Goal: Information Seeking & Learning: Compare options

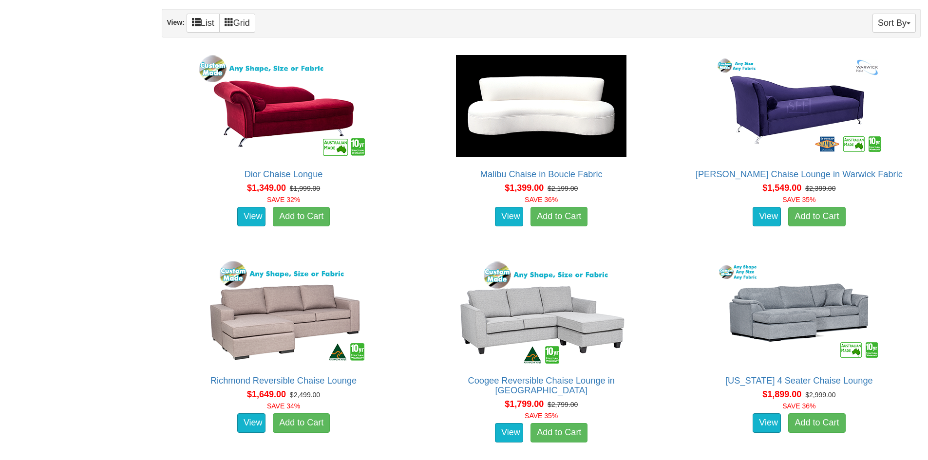
scroll to position [630, 0]
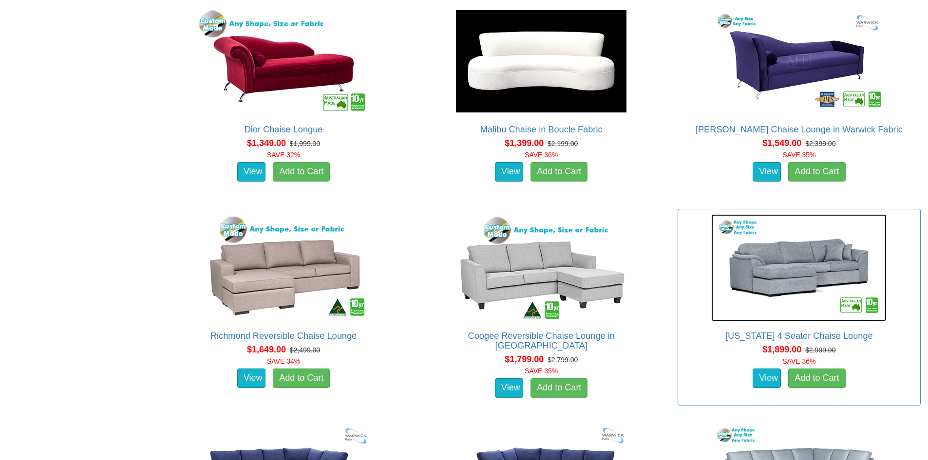
click at [788, 275] on img at bounding box center [798, 267] width 175 height 107
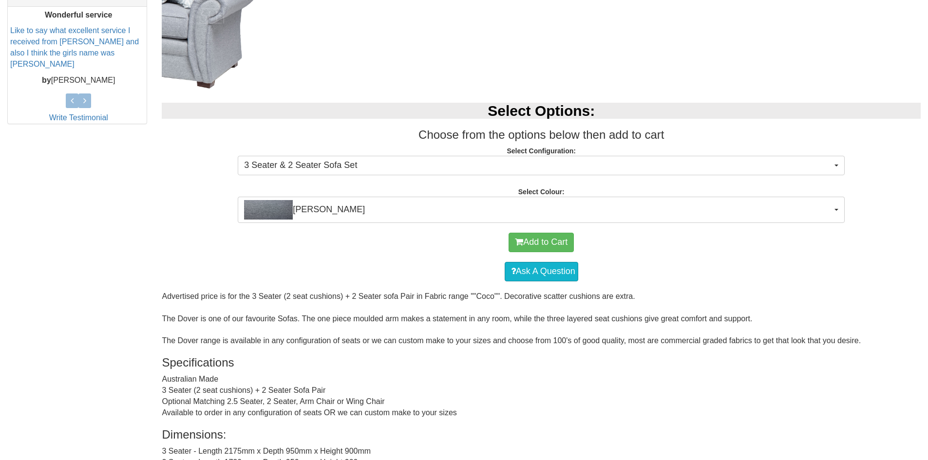
scroll to position [438, 0]
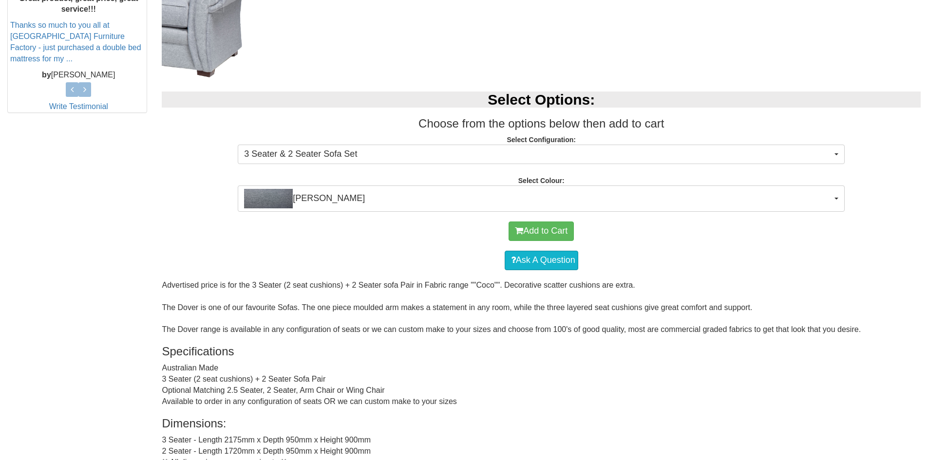
click at [780, 170] on div "Select Options: Choose from the options below then add to cart Select Configura…" at bounding box center [541, 147] width 774 height 130
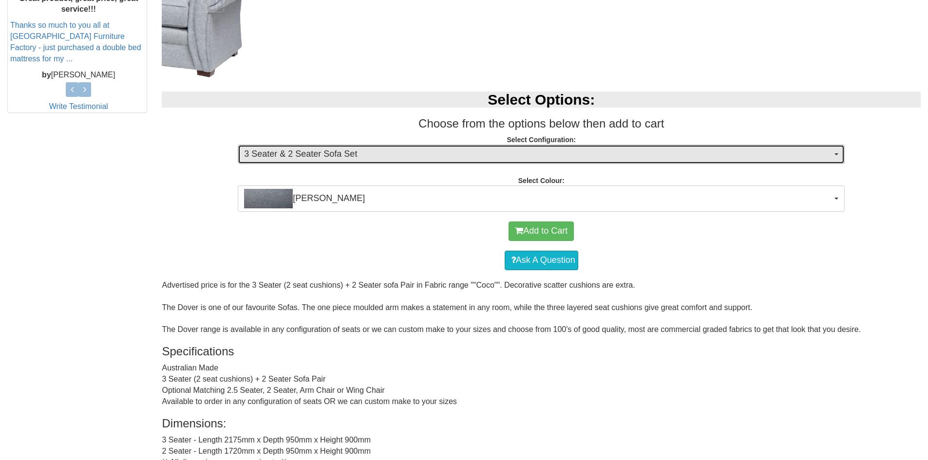
click at [808, 159] on span "3 Seater & 2 Seater Sofa Set" at bounding box center [538, 154] width 588 height 13
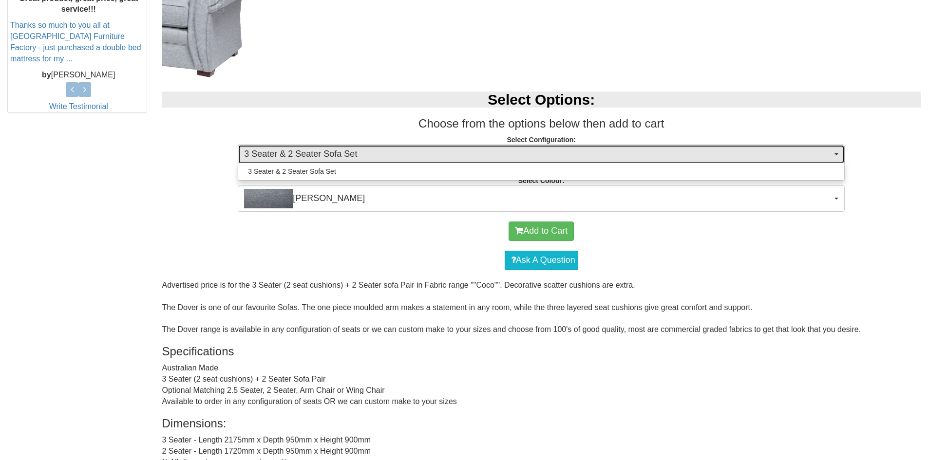
click at [808, 159] on span "3 Seater & 2 Seater Sofa Set" at bounding box center [538, 154] width 588 height 13
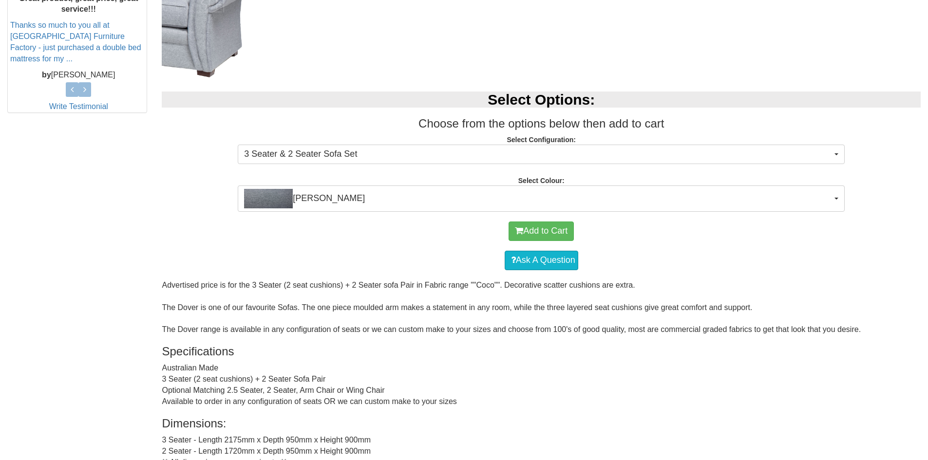
click at [782, 177] on div "Select Options: Choose from the options below then add to cart Select Configura…" at bounding box center [541, 147] width 774 height 130
click at [776, 184] on div "Select Options: Choose from the options below then add to cart Select Configura…" at bounding box center [541, 147] width 774 height 130
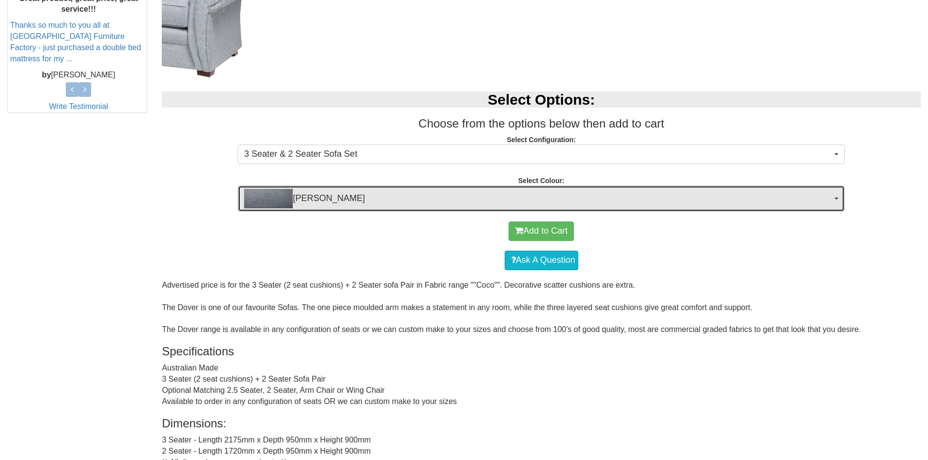
click at [776, 195] on span "Coco Slate" at bounding box center [538, 198] width 588 height 19
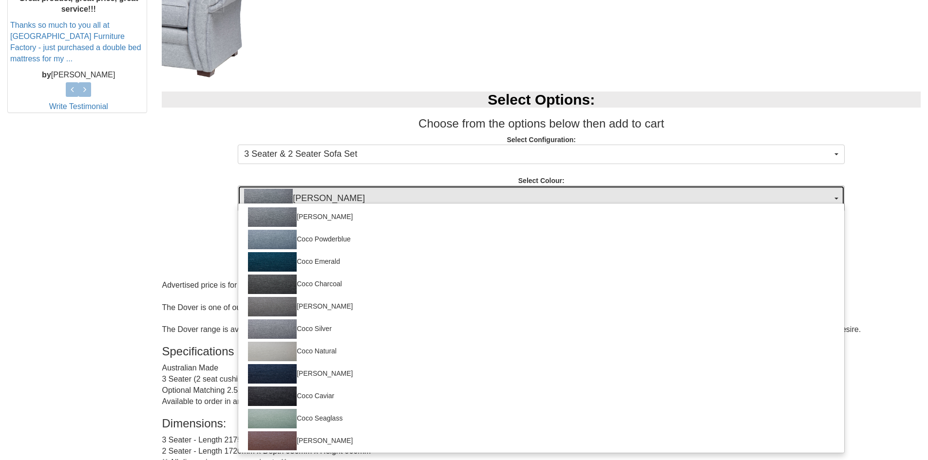
click at [775, 196] on span "Coco Slate" at bounding box center [538, 198] width 588 height 19
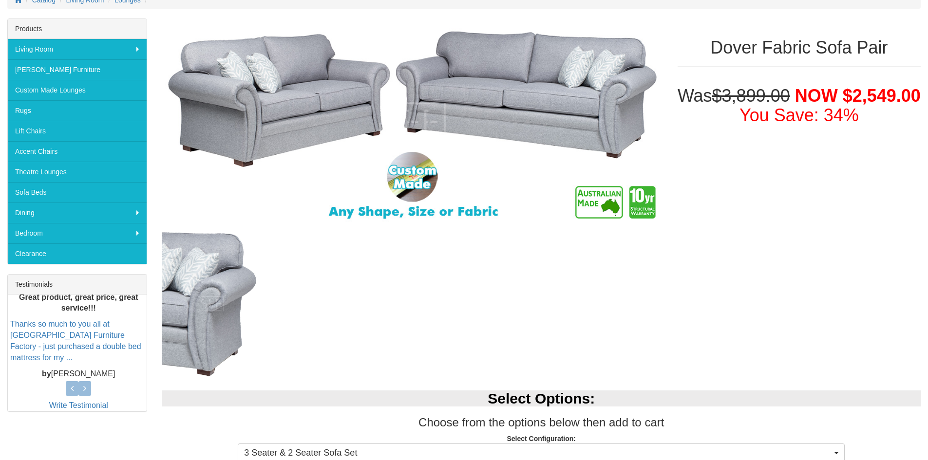
scroll to position [0, 0]
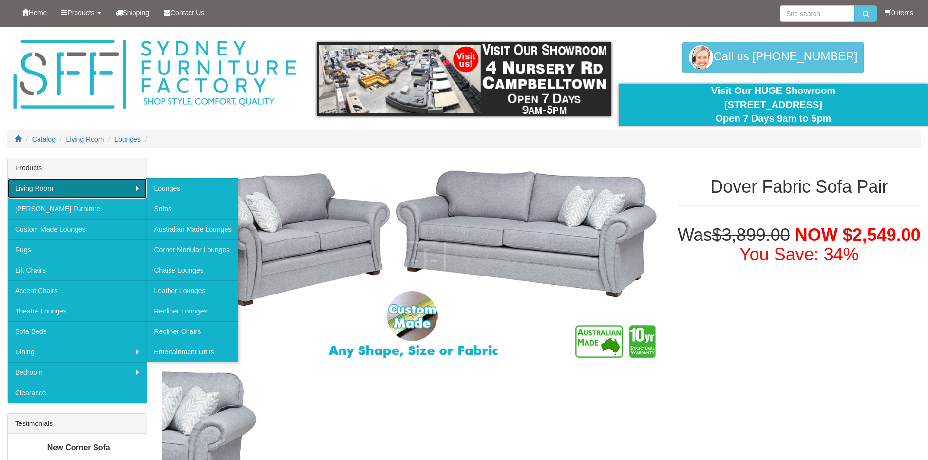
click at [33, 190] on link "Living Room" at bounding box center [77, 188] width 139 height 20
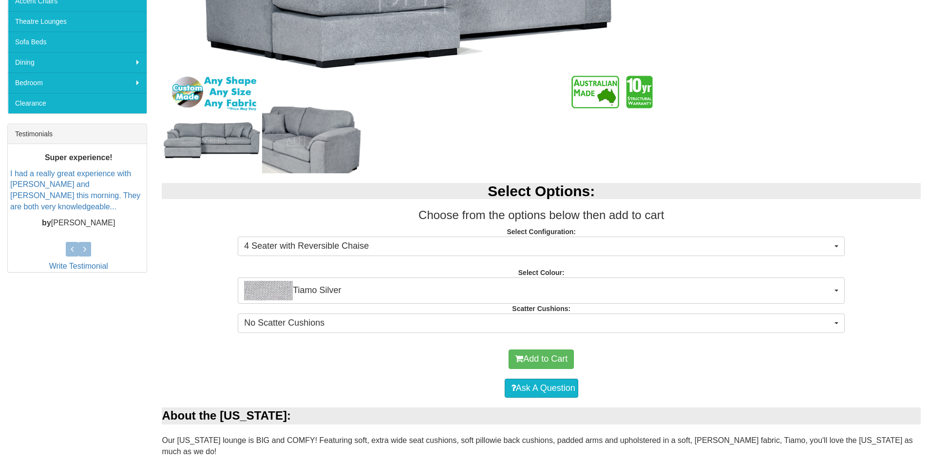
scroll to position [195, 0]
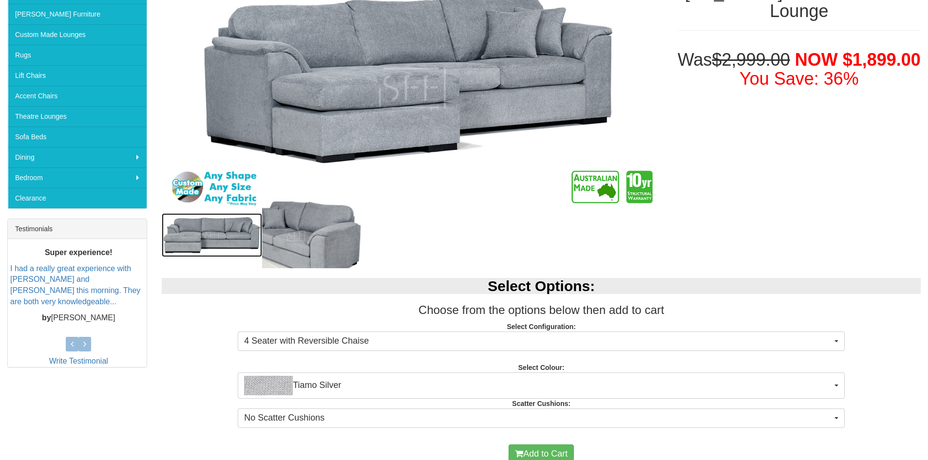
click at [209, 235] on img at bounding box center [212, 235] width 100 height 44
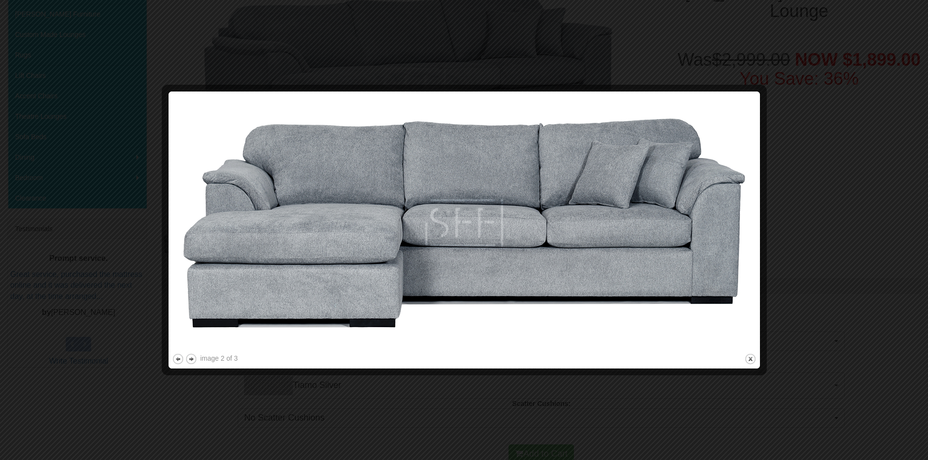
click at [841, 215] on div at bounding box center [464, 230] width 928 height 460
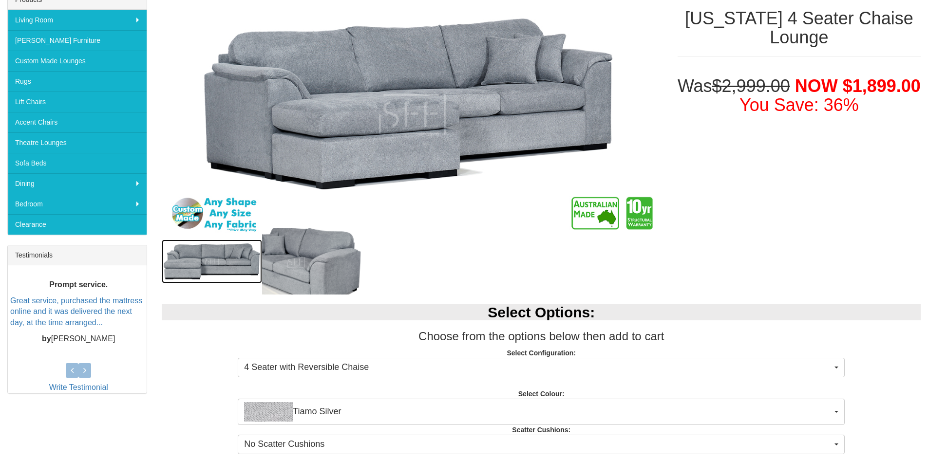
scroll to position [146, 0]
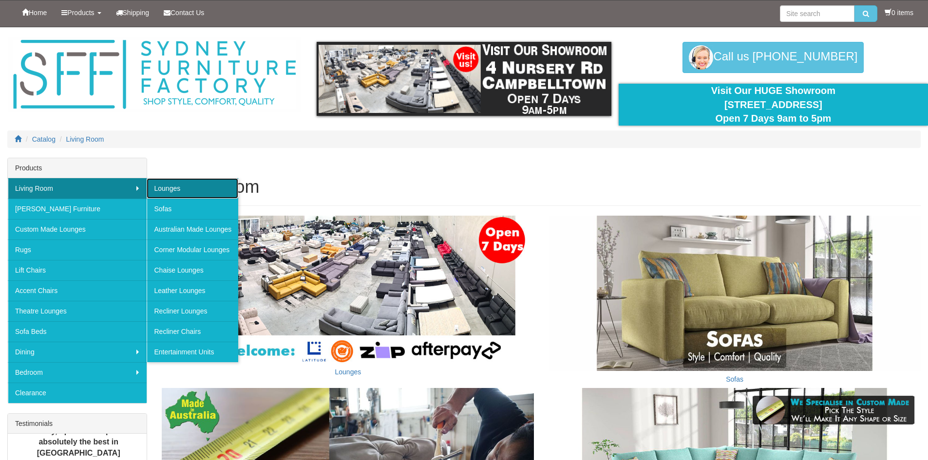
click at [164, 191] on link "Lounges" at bounding box center [193, 188] width 92 height 20
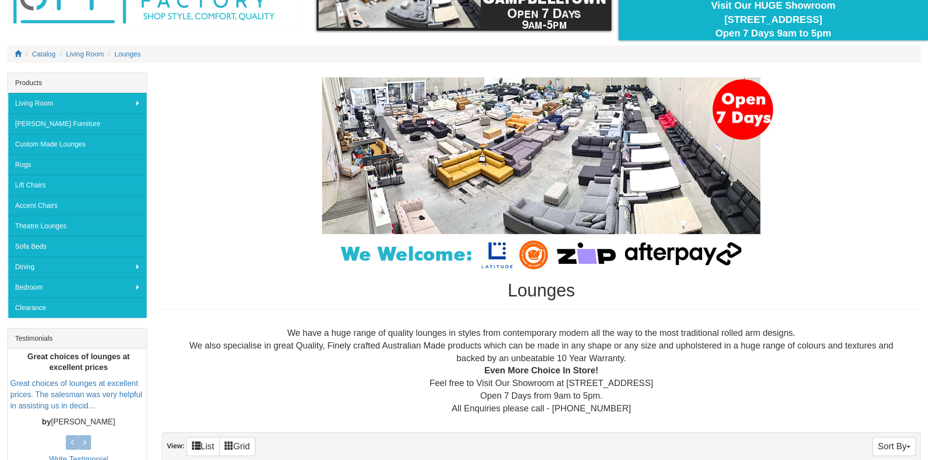
scroll to position [18, 0]
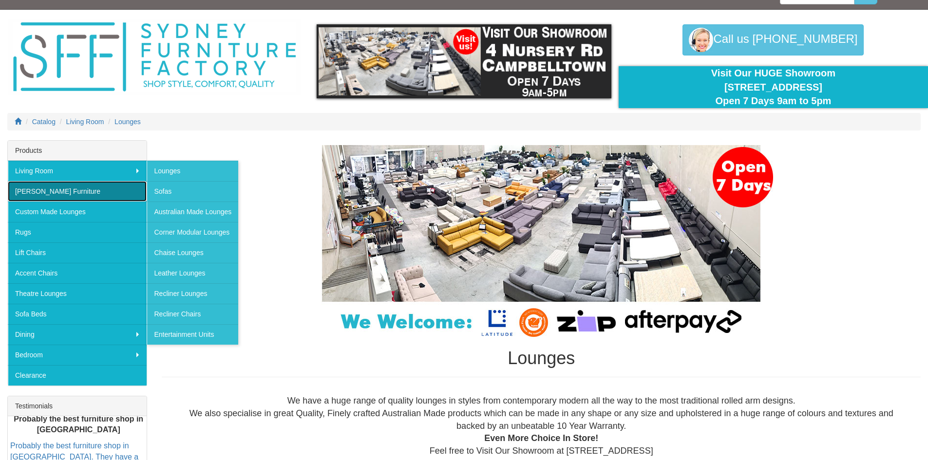
click at [83, 193] on link "[PERSON_NAME] Furniture" at bounding box center [77, 191] width 139 height 20
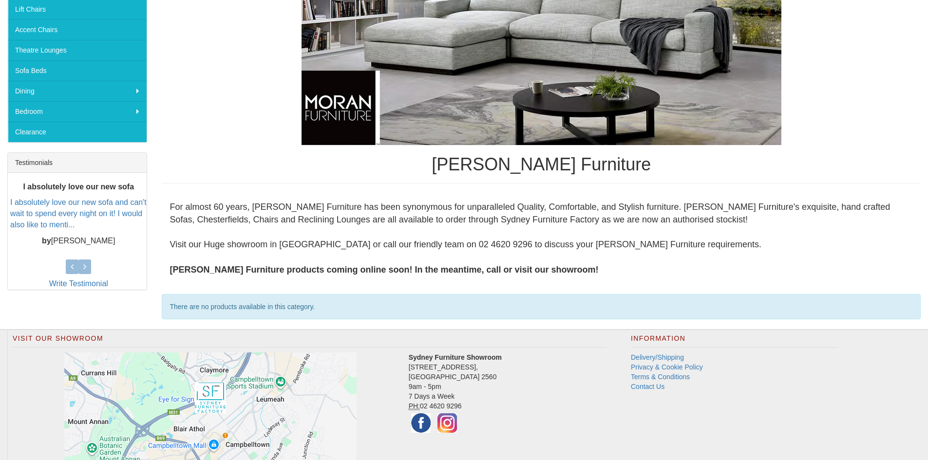
scroll to position [146, 0]
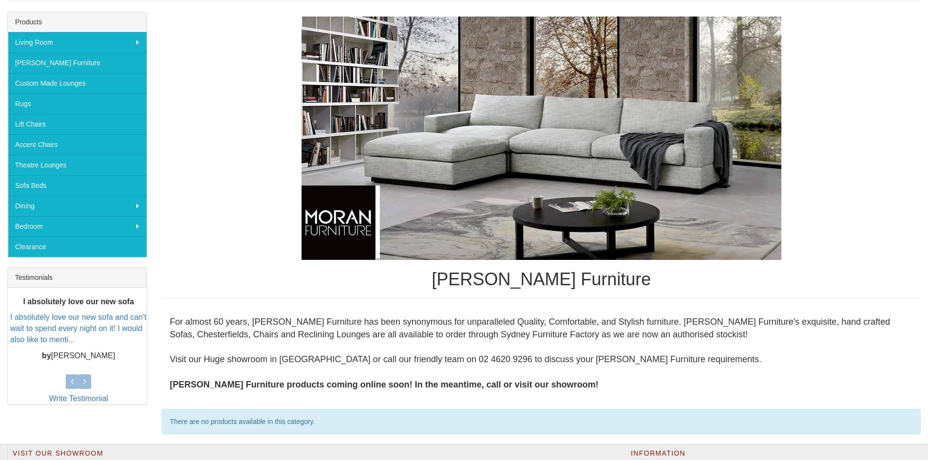
click at [322, 317] on div "For almost 60 years, [PERSON_NAME] Furniture has been synonymous for unparallel…" at bounding box center [541, 353] width 759 height 91
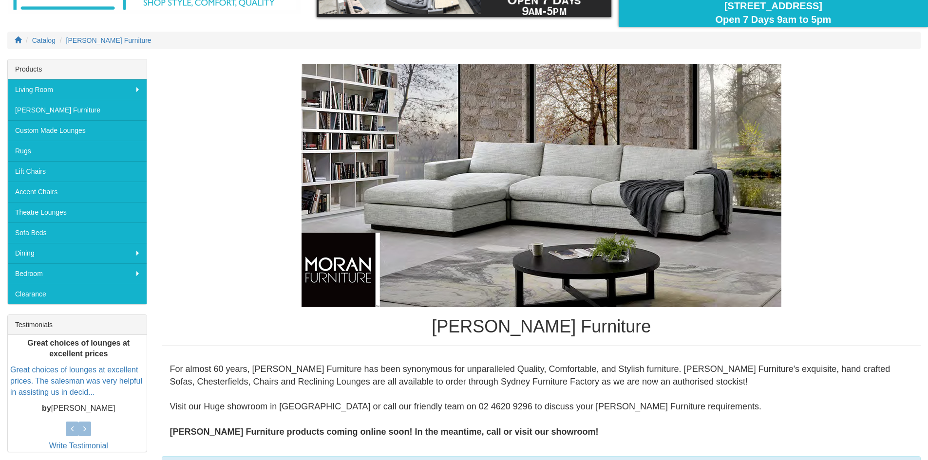
scroll to position [97, 0]
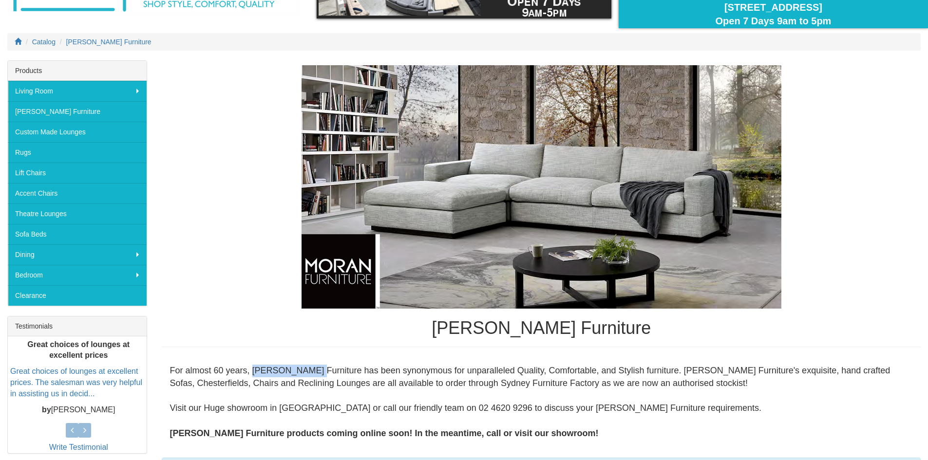
drag, startPoint x: 254, startPoint y: 369, endPoint x: 311, endPoint y: 365, distance: 56.7
click at [311, 365] on div "For almost 60 years, [PERSON_NAME] Furniture has been synonymous for unparallel…" at bounding box center [541, 402] width 759 height 91
drag, startPoint x: 300, startPoint y: 375, endPoint x: 249, endPoint y: 375, distance: 50.7
click at [249, 375] on div "For almost 60 years, [PERSON_NAME] Furniture has been synonymous for unparallel…" at bounding box center [541, 402] width 759 height 91
drag, startPoint x: 255, startPoint y: 372, endPoint x: 314, endPoint y: 364, distance: 59.9
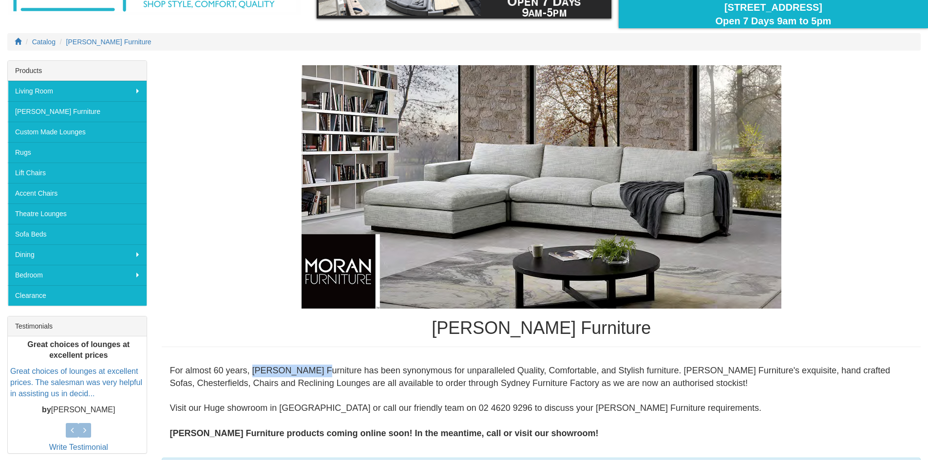
click at [314, 364] on div "For almost 60 years, [PERSON_NAME] Furniture has been synonymous for unparallel…" at bounding box center [541, 402] width 759 height 91
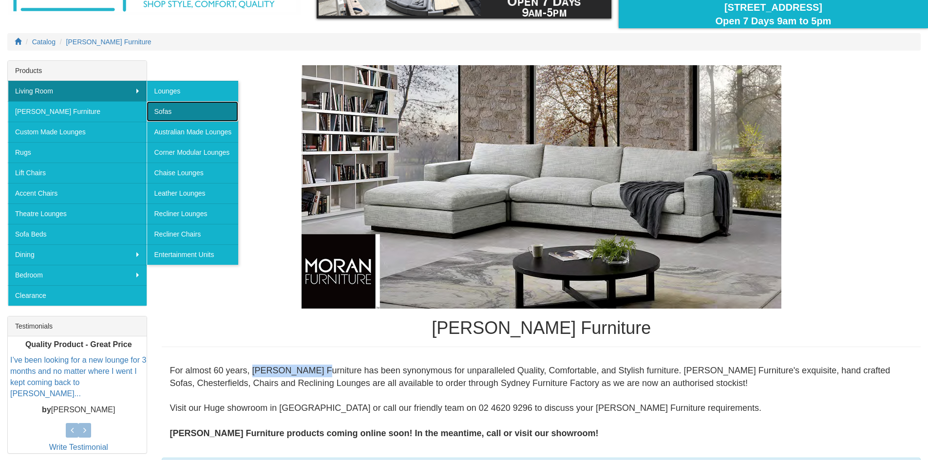
click at [209, 108] on link "Sofas" at bounding box center [193, 111] width 92 height 20
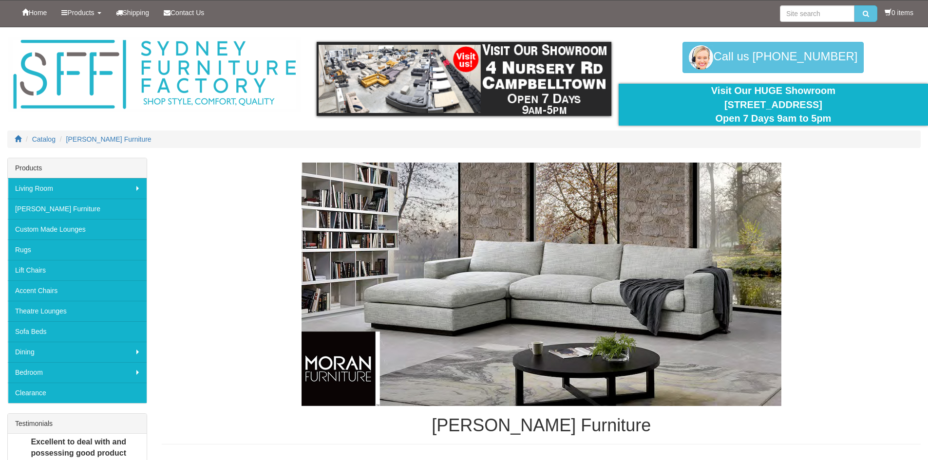
scroll to position [233, 0]
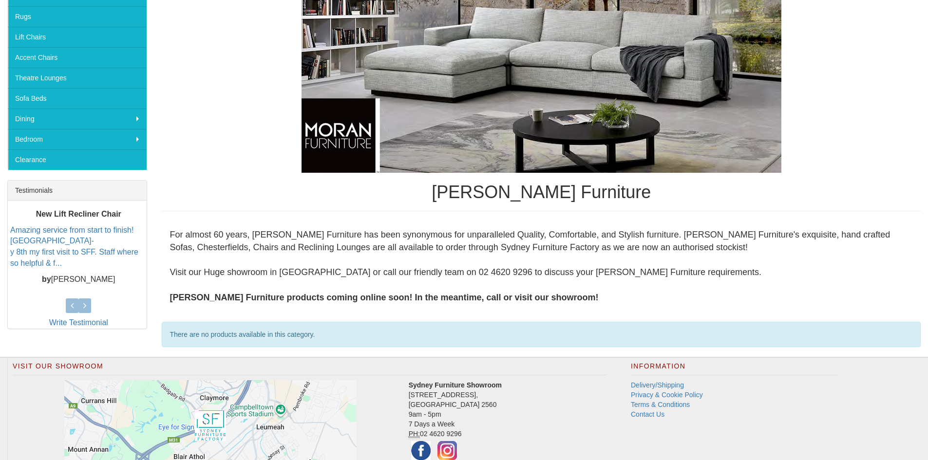
click at [273, 248] on div "For almost 60 years, [PERSON_NAME] Furniture has been synonymous for unparallel…" at bounding box center [541, 266] width 759 height 91
click at [275, 238] on div "For almost 60 years, [PERSON_NAME] Furniture has been synonymous for unparallel…" at bounding box center [541, 266] width 759 height 91
drag, startPoint x: 253, startPoint y: 233, endPoint x: 315, endPoint y: 229, distance: 61.5
click at [315, 229] on div "For almost 60 years, [PERSON_NAME] Furniture has been synonymous for unparallel…" at bounding box center [541, 266] width 759 height 91
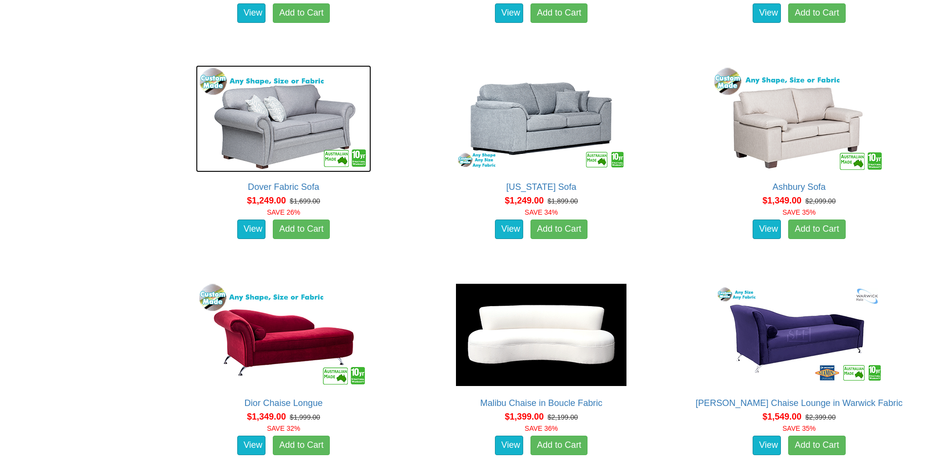
scroll to position [745, 0]
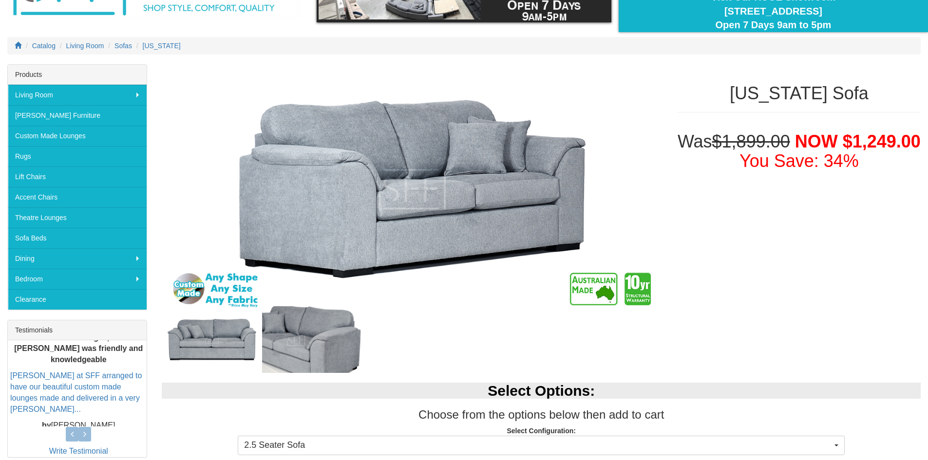
scroll to position [97, 0]
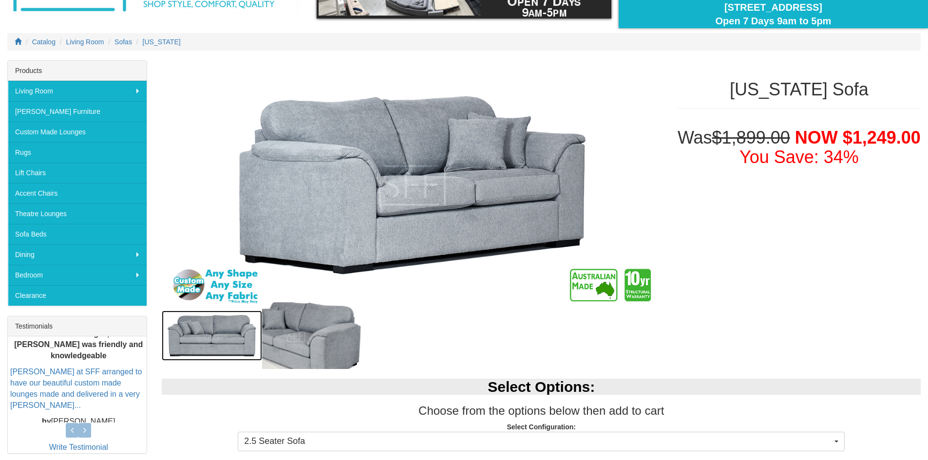
click at [187, 325] on img at bounding box center [212, 336] width 100 height 50
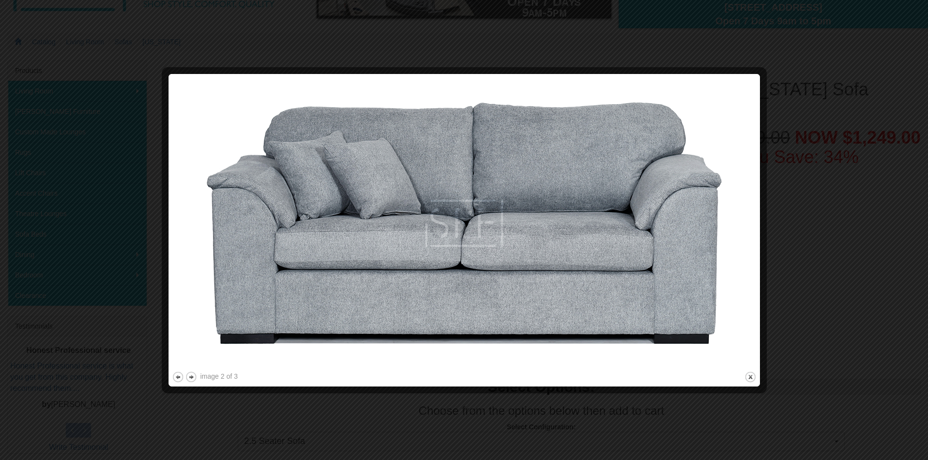
click at [540, 408] on div at bounding box center [464, 230] width 928 height 460
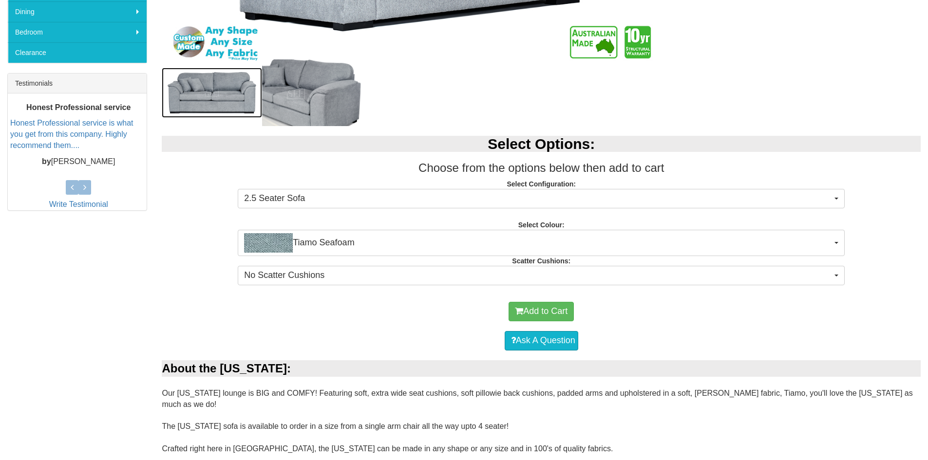
scroll to position [341, 0]
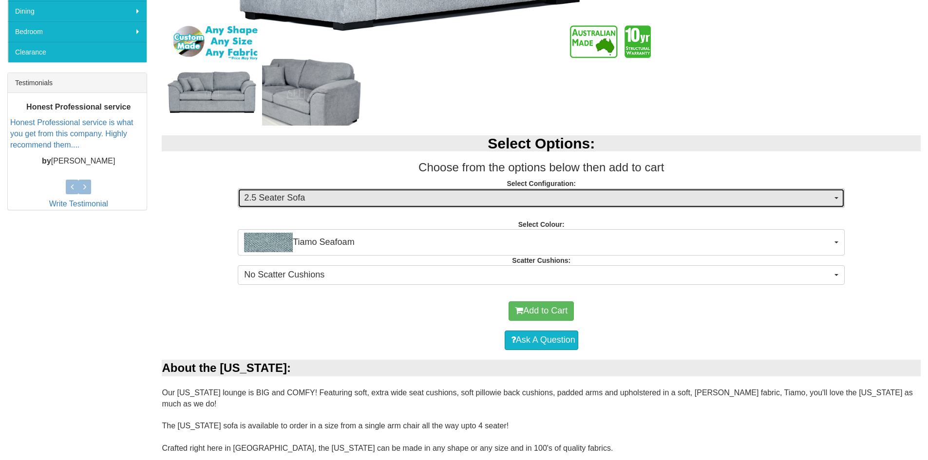
click at [337, 203] on span "2.5 Seater Sofa" at bounding box center [538, 198] width 588 height 13
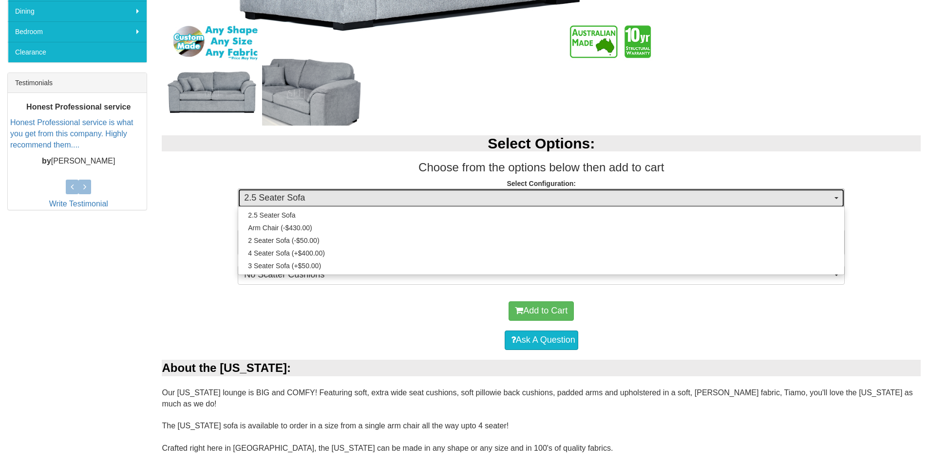
click at [337, 203] on span "2.5 Seater Sofa" at bounding box center [538, 198] width 588 height 13
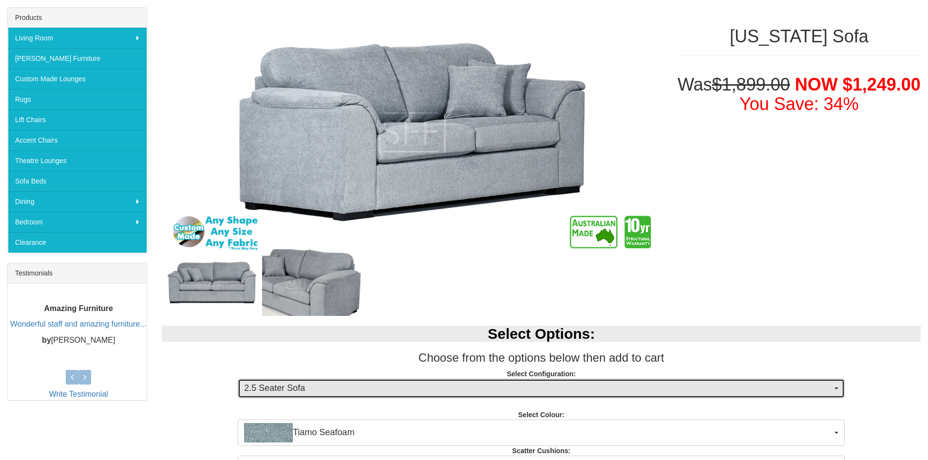
scroll to position [146, 0]
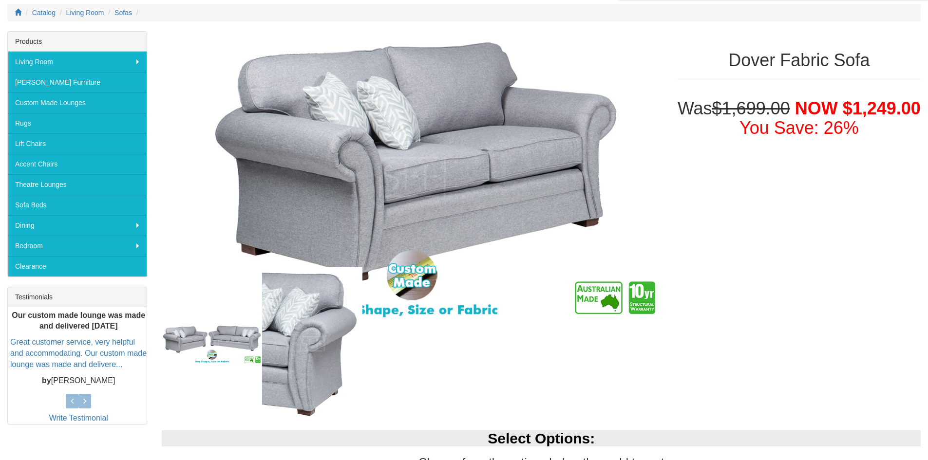
scroll to position [110, 0]
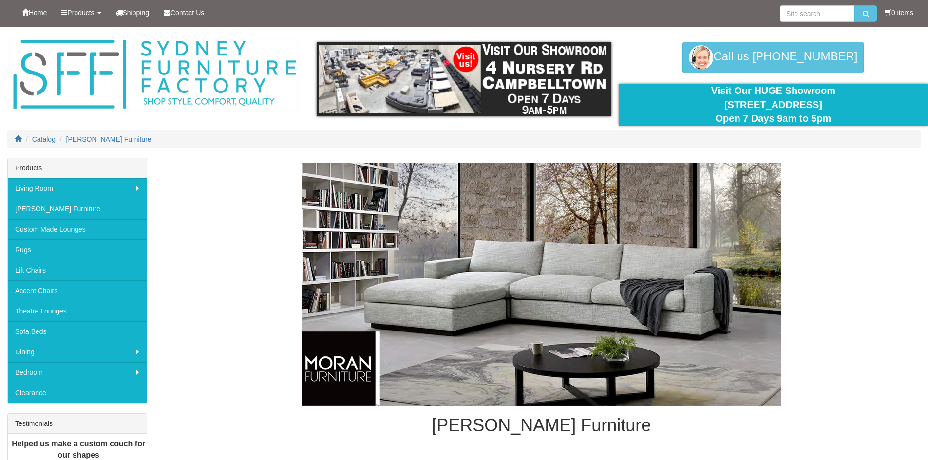
scroll to position [233, 0]
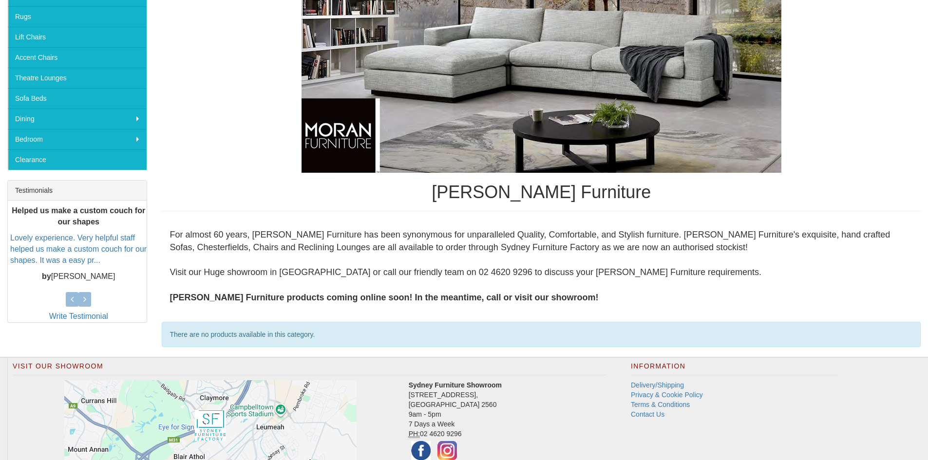
click at [286, 241] on div "For almost 60 years, Moran Furniture has been synonymous for unparalleled Quali…" at bounding box center [541, 266] width 759 height 91
click at [253, 235] on div "For almost 60 years, Moran Furniture has been synonymous for unparalleled Quali…" at bounding box center [541, 266] width 759 height 91
click at [252, 234] on div "For almost 60 years, Moran Furniture has been synonymous for unparalleled Quali…" at bounding box center [541, 266] width 759 height 91
drag, startPoint x: 250, startPoint y: 235, endPoint x: 281, endPoint y: 233, distance: 30.8
click at [281, 233] on div "For almost 60 years, Moran Furniture has been synonymous for unparalleled Quali…" at bounding box center [541, 266] width 759 height 91
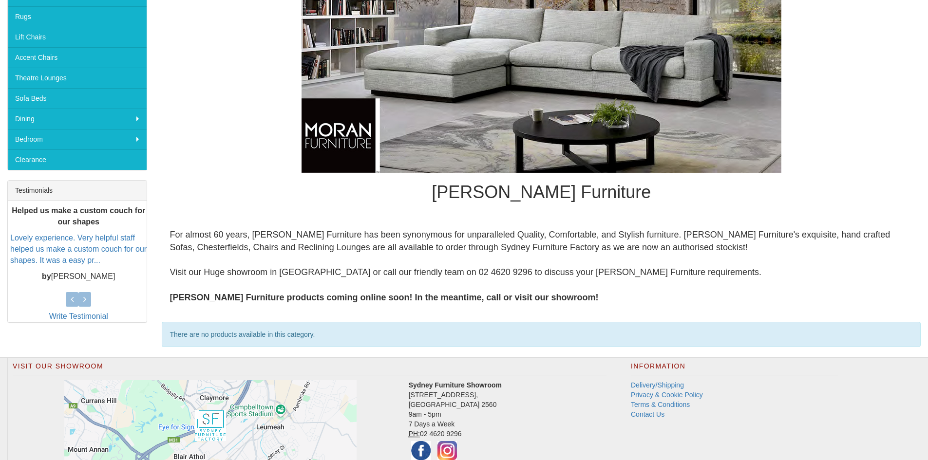
click at [284, 233] on div "For almost 60 years, Moran Furniture has been synonymous for unparalleled Quali…" at bounding box center [541, 266] width 759 height 91
